Goal: Information Seeking & Learning: Learn about a topic

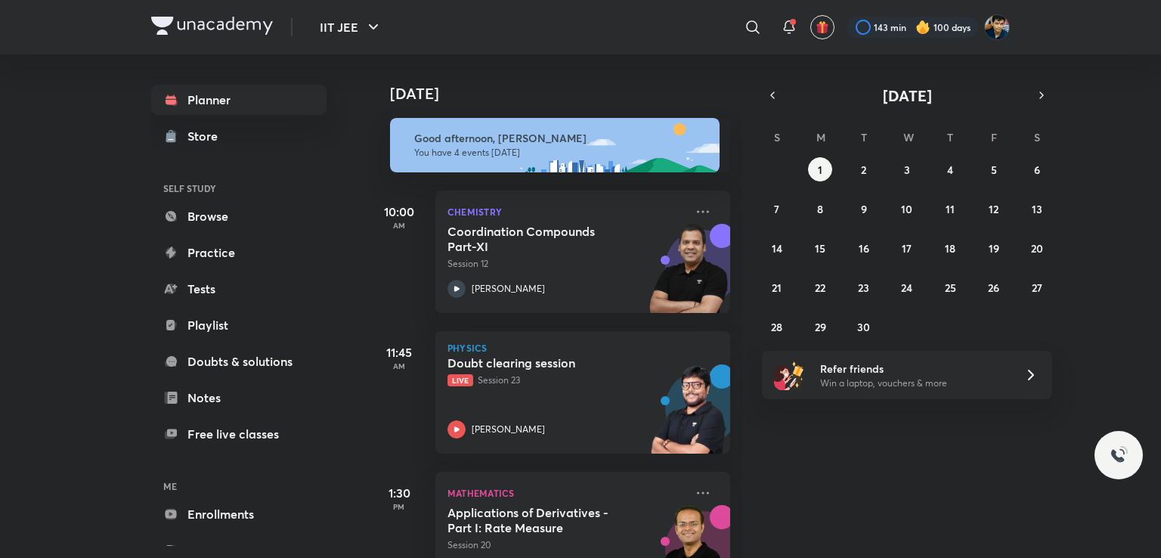
scroll to position [105, 0]
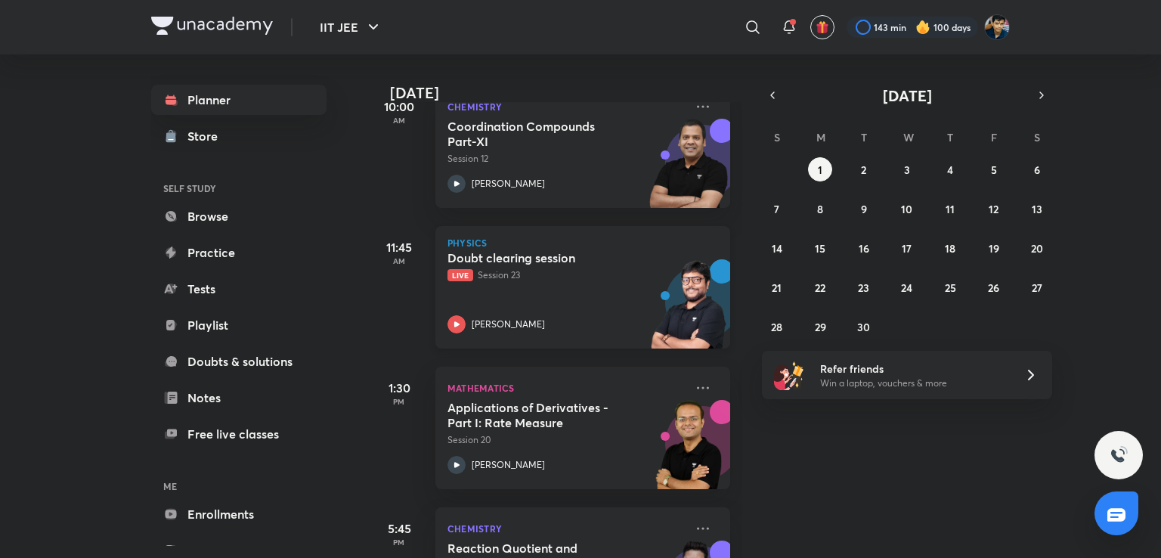
scroll to position [200, 0]
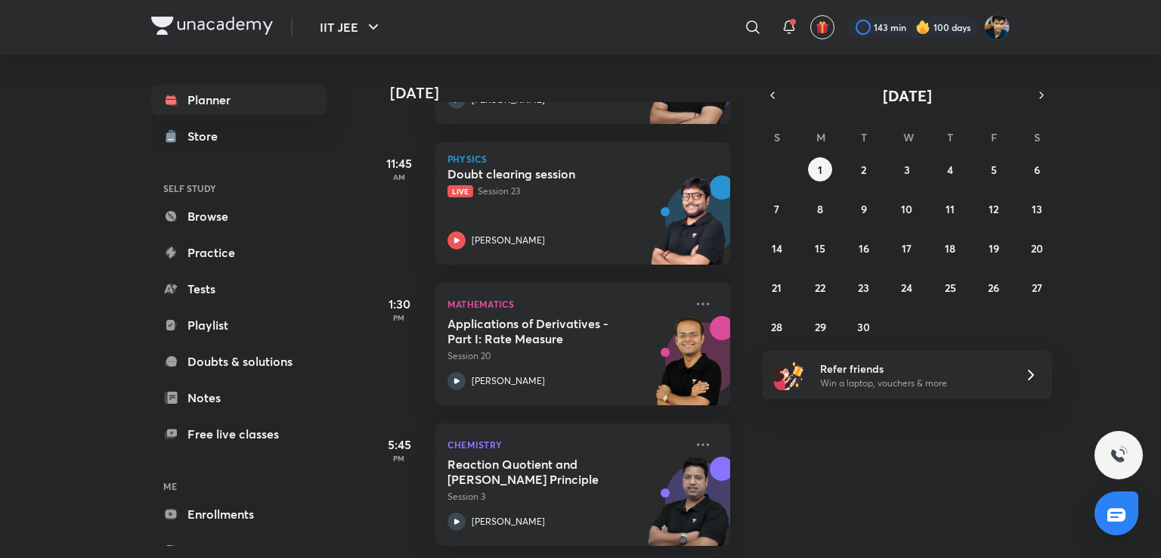
click at [48, 228] on div "IIT JEE ​ 143 min 100 days Planner Store SELF STUDY Browse Practice Tests Playl…" at bounding box center [580, 279] width 1161 height 558
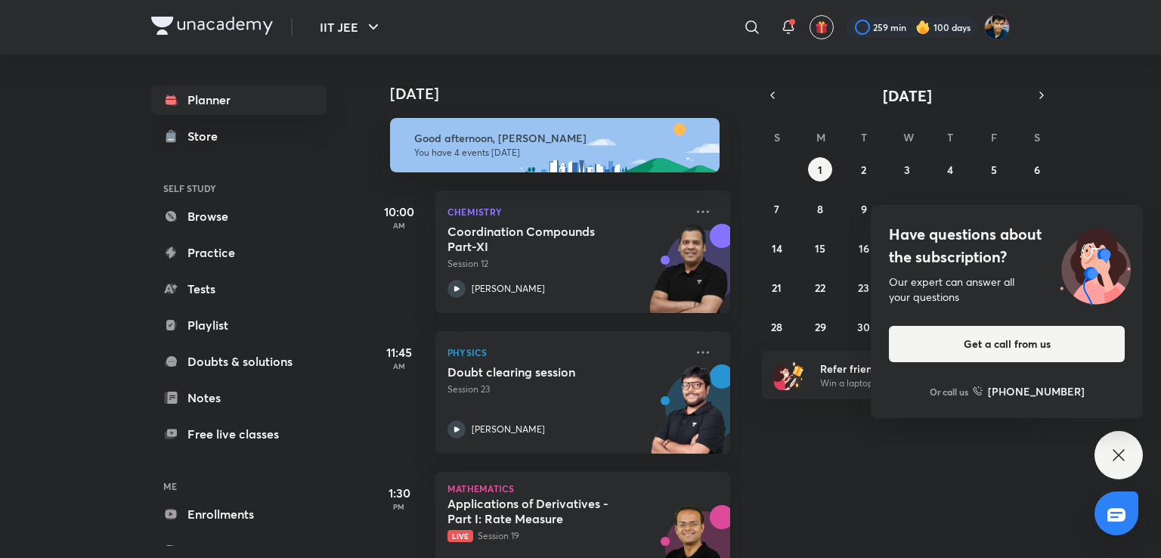
click at [1106, 448] on div "Have questions about the subscription? Our expert can answer all your questions…" at bounding box center [1118, 455] width 48 height 48
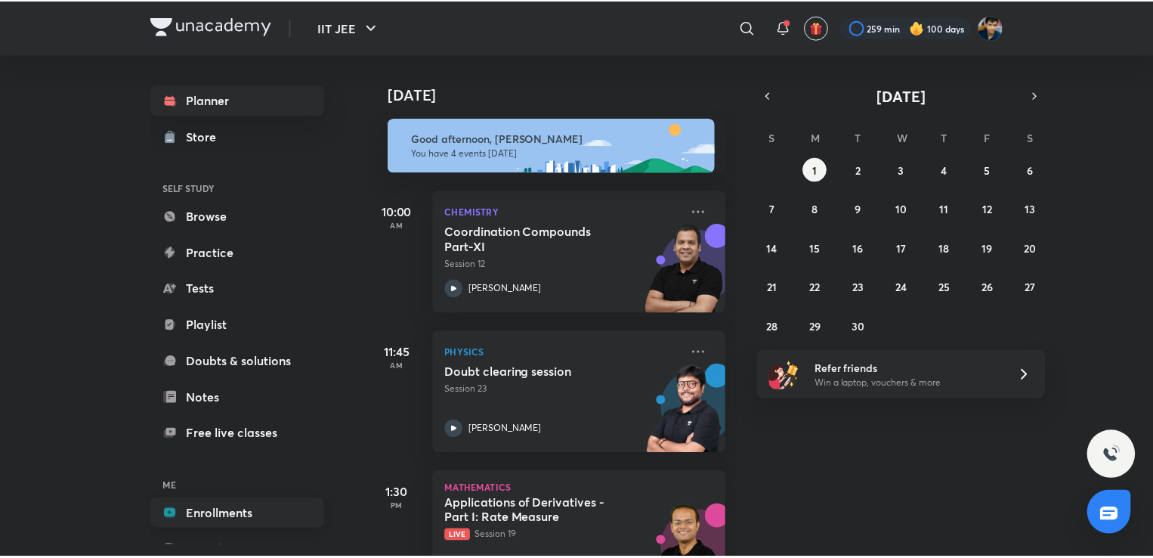
scroll to position [50, 0]
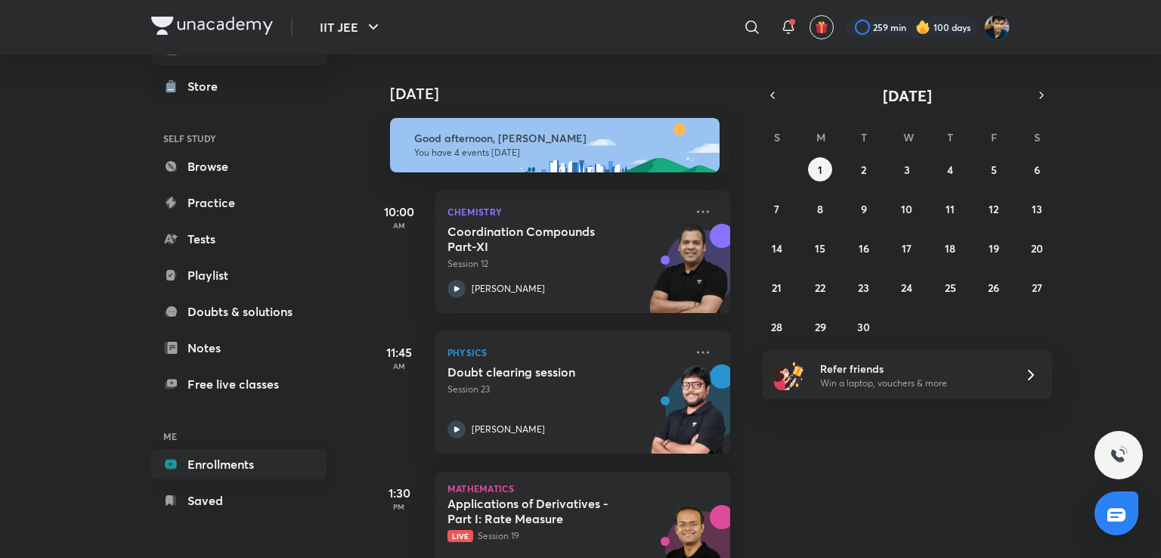
click at [225, 459] on link "Enrollments" at bounding box center [238, 464] width 175 height 30
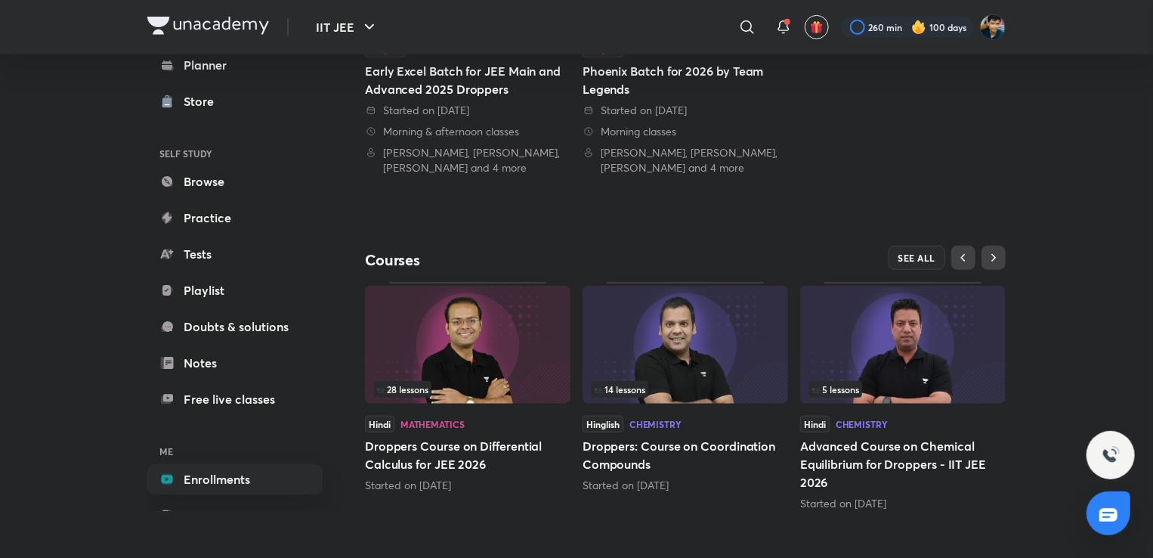
scroll to position [499, 0]
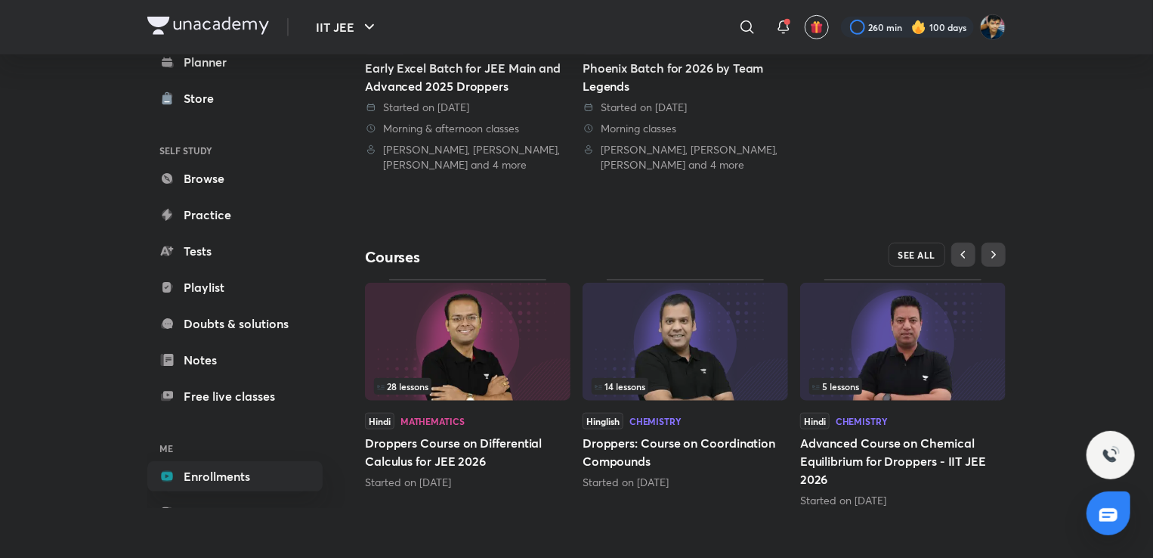
click at [916, 250] on span "SEE ALL" at bounding box center [918, 254] width 38 height 11
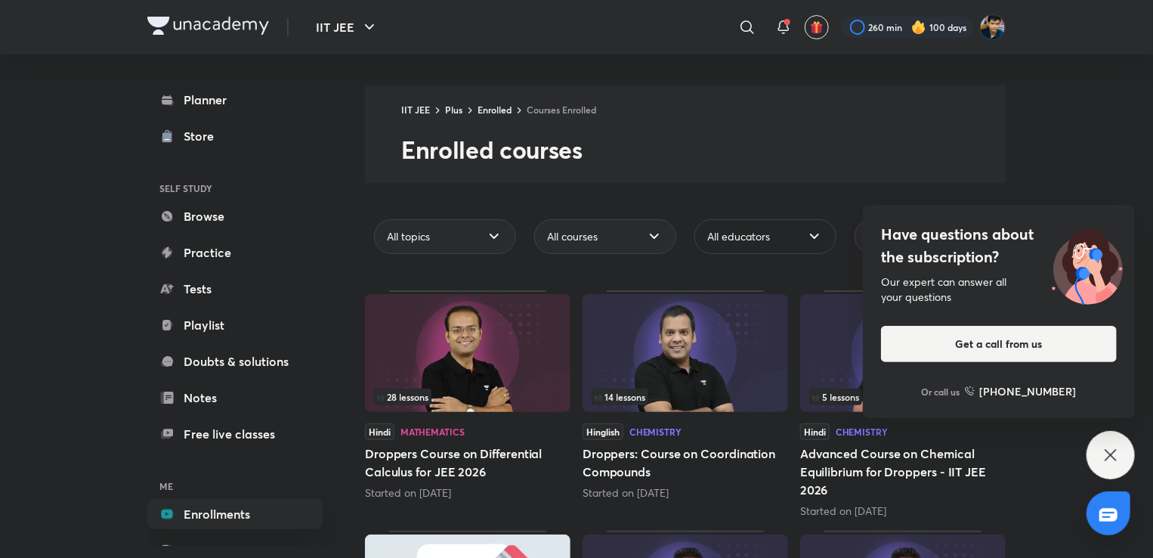
click at [746, 240] on span "All educators" at bounding box center [738, 236] width 63 height 15
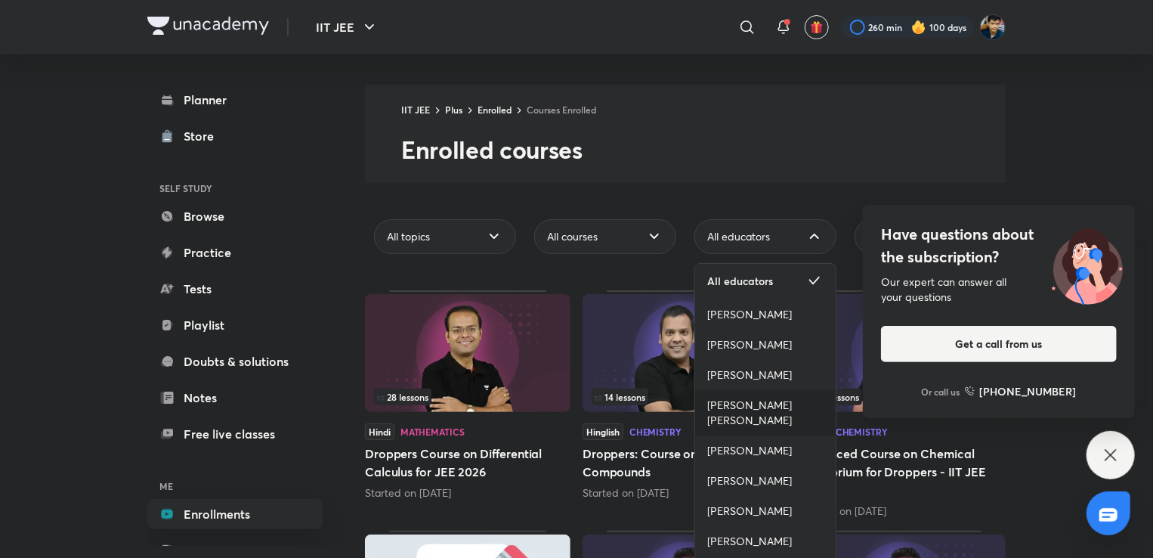
click at [738, 406] on span "[PERSON_NAME] [PERSON_NAME]" at bounding box center [765, 413] width 116 height 30
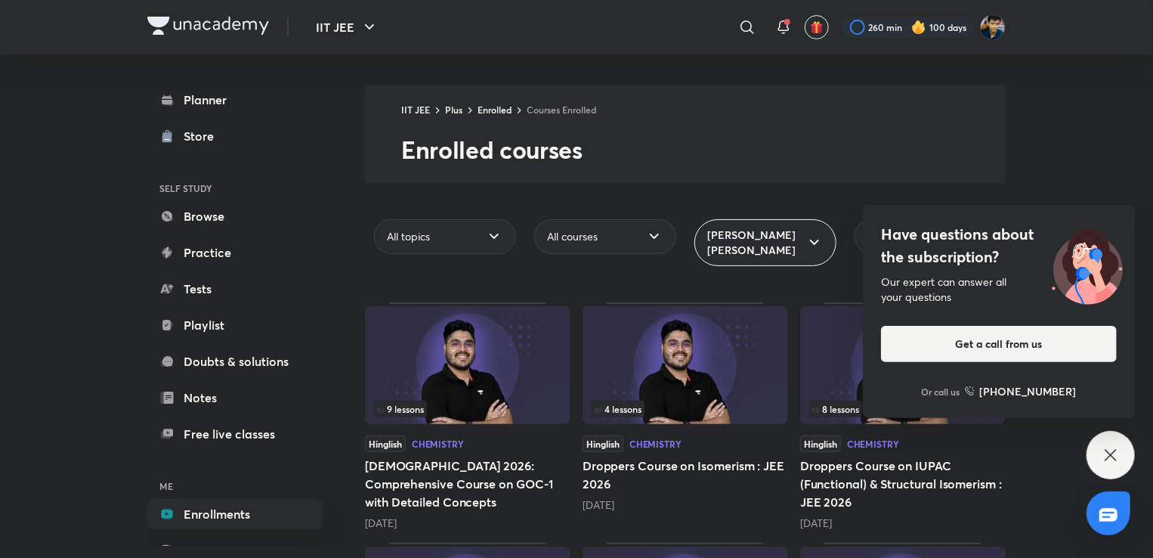
click at [1123, 463] on div "Have questions about the subscription? Our expert can answer all your questions…" at bounding box center [1111, 455] width 48 height 48
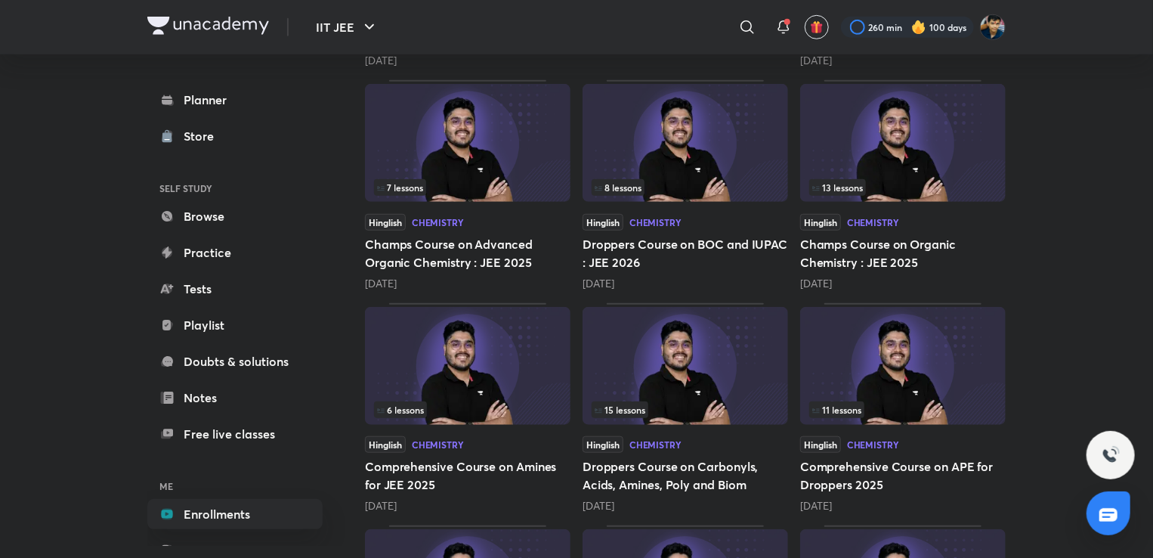
scroll to position [472, 0]
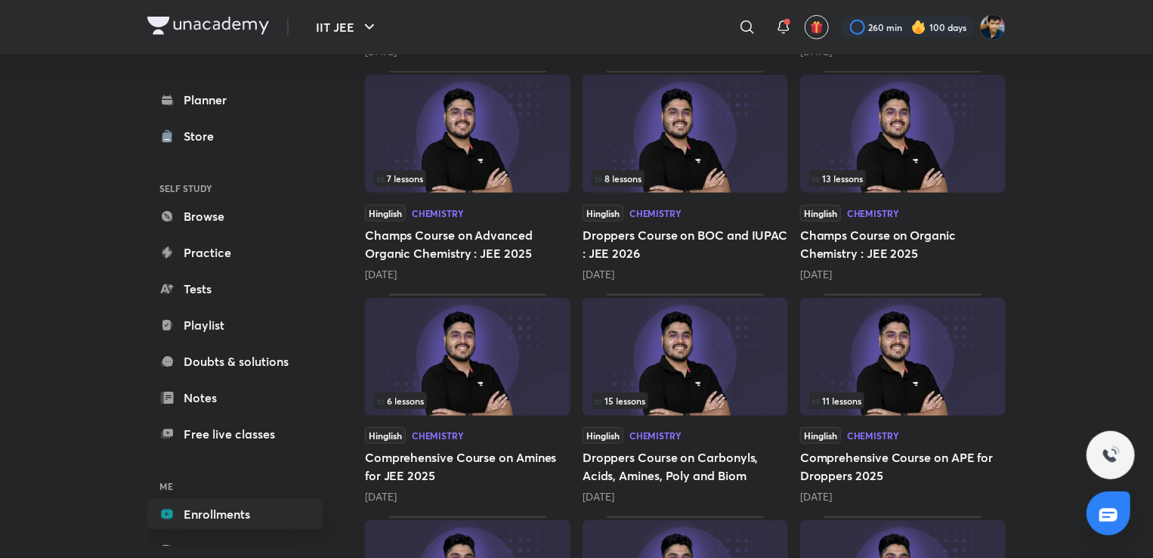
click at [860, 237] on h5 "Champs Course on Organic Chemistry : JEE 2025" at bounding box center [903, 244] width 206 height 36
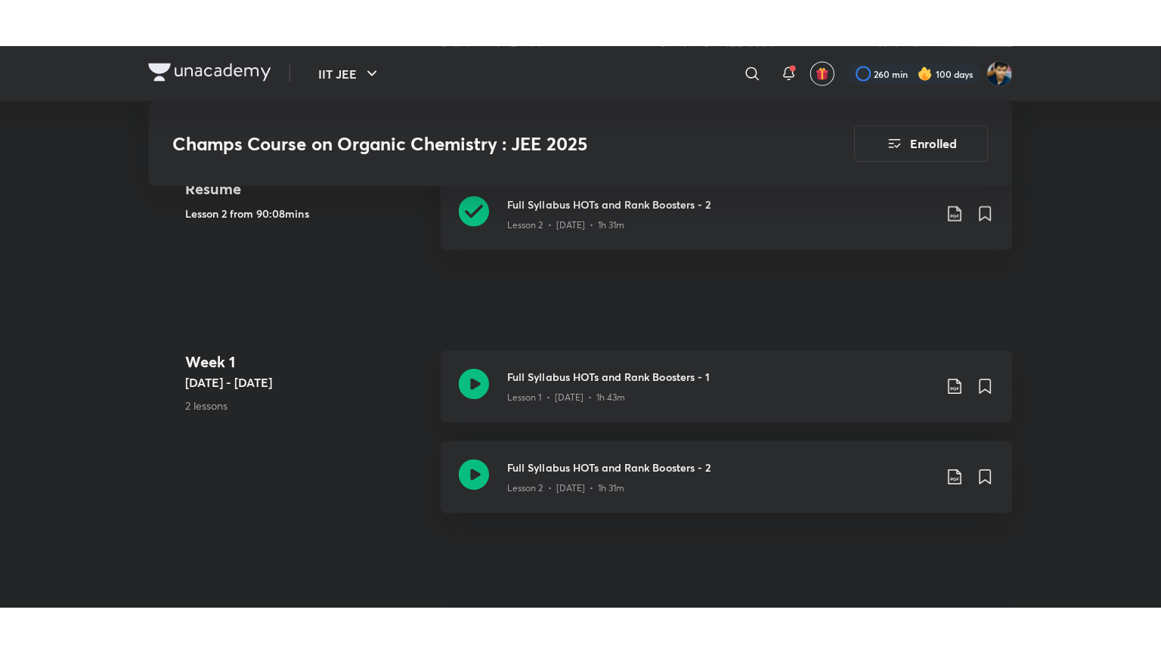
scroll to position [697, 0]
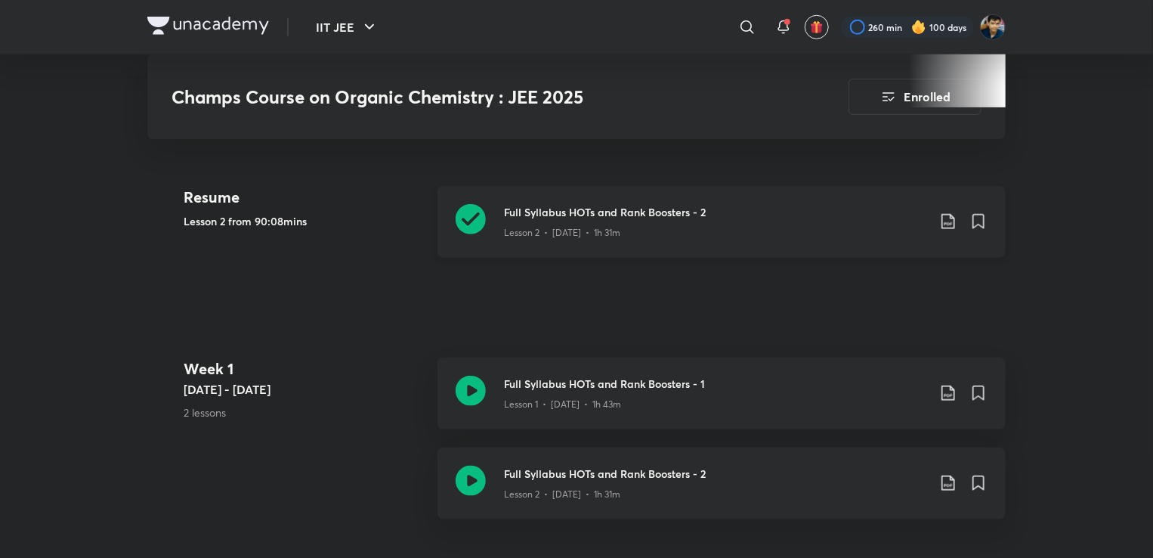
click at [612, 229] on div "Full Syllabus HOTs and Rank Boosters - 2 Lesson 2 • [DATE] • 1h 31m" at bounding box center [722, 222] width 568 height 72
